Goal: Transaction & Acquisition: Purchase product/service

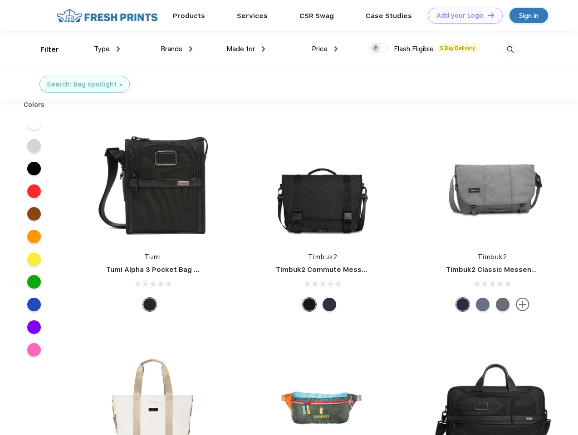
scroll to position [0, 0]
click at [462, 15] on link "Add your Logo Design Tool" at bounding box center [465, 16] width 75 height 16
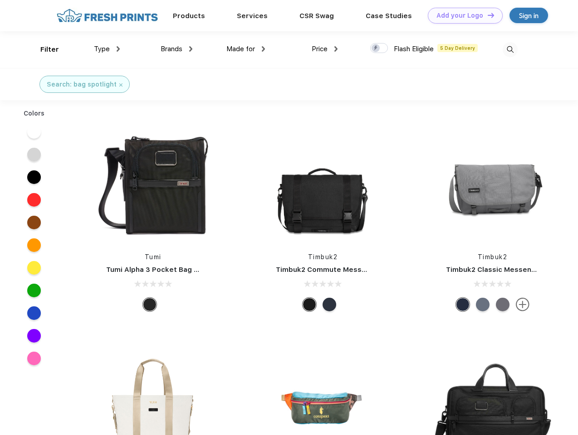
click at [0, 0] on div "Design Tool" at bounding box center [0, 0] width 0 height 0
click at [487, 15] on link "Add your Logo Design Tool" at bounding box center [465, 16] width 75 height 16
click at [44, 49] on div "Filter" at bounding box center [49, 49] width 19 height 10
click at [107, 49] on span "Type" at bounding box center [102, 49] width 16 height 8
click at [176, 49] on span "Brands" at bounding box center [172, 49] width 22 height 8
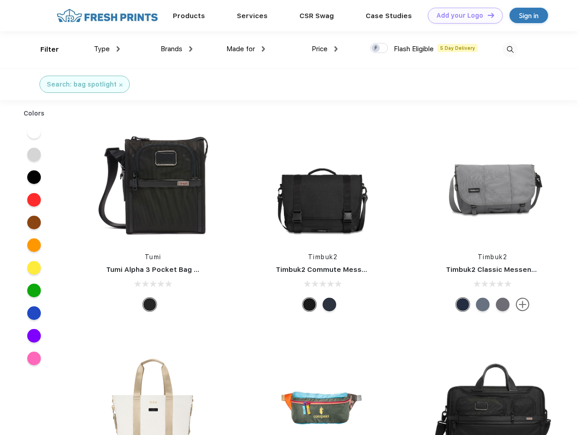
click at [246, 49] on span "Made for" at bounding box center [240, 49] width 29 height 8
click at [325, 49] on span "Price" at bounding box center [320, 49] width 16 height 8
click at [379, 49] on div at bounding box center [379, 48] width 18 height 10
click at [376, 49] on input "checkbox" at bounding box center [373, 46] width 6 height 6
click at [510, 49] on img at bounding box center [510, 49] width 15 height 15
